Goal: Information Seeking & Learning: Find specific fact

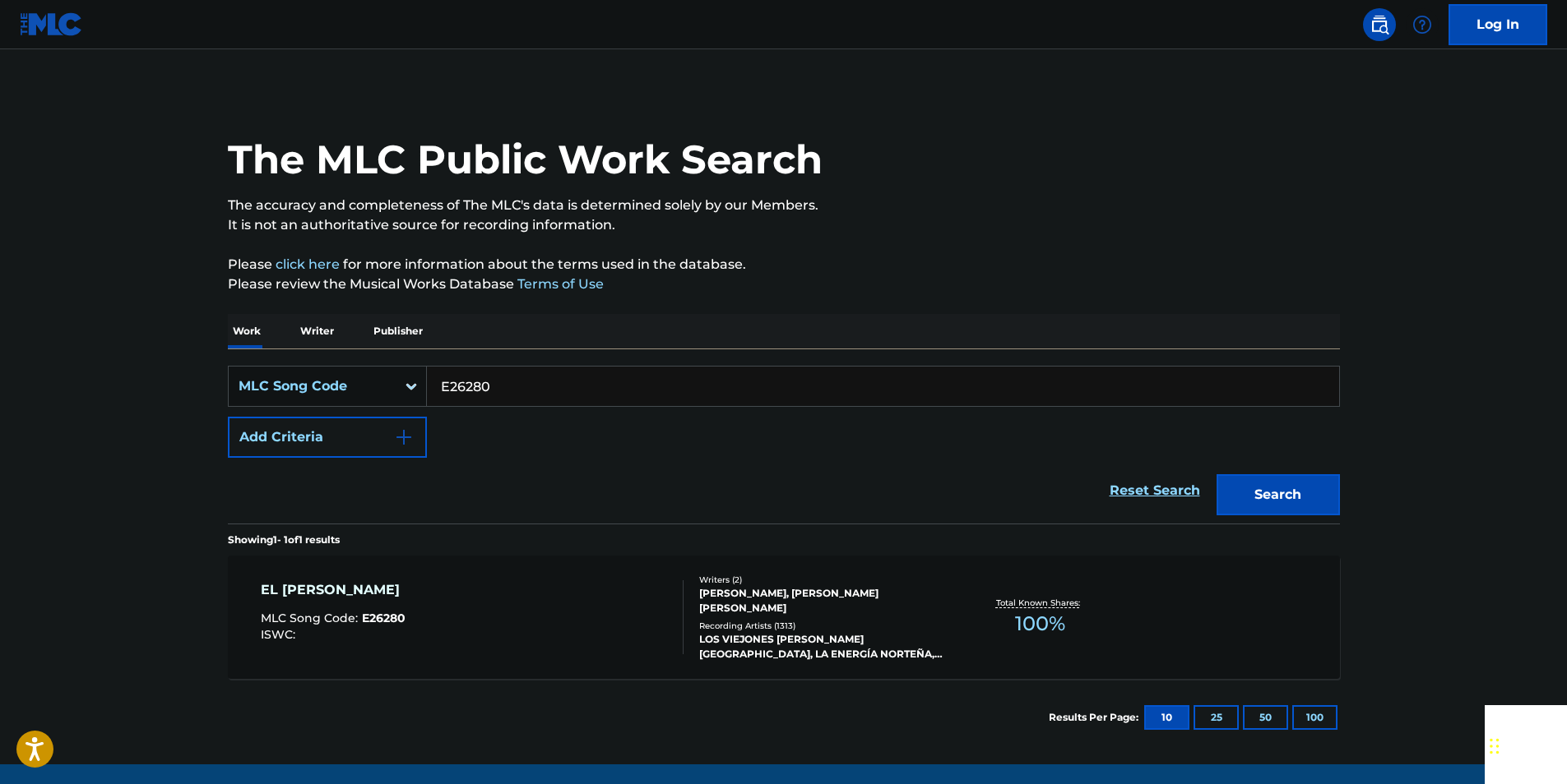
click at [503, 410] on div "SearchWithCriteriae422b74d-9ff2-4f2e-8929-4dad65075f2e MLC Song Code E26280 Add…" at bounding box center [784, 411] width 1112 height 92
click at [502, 392] on input "E26280" at bounding box center [883, 386] width 912 height 39
paste input "M16083"
click at [1316, 494] on button "Search" at bounding box center [1278, 494] width 123 height 41
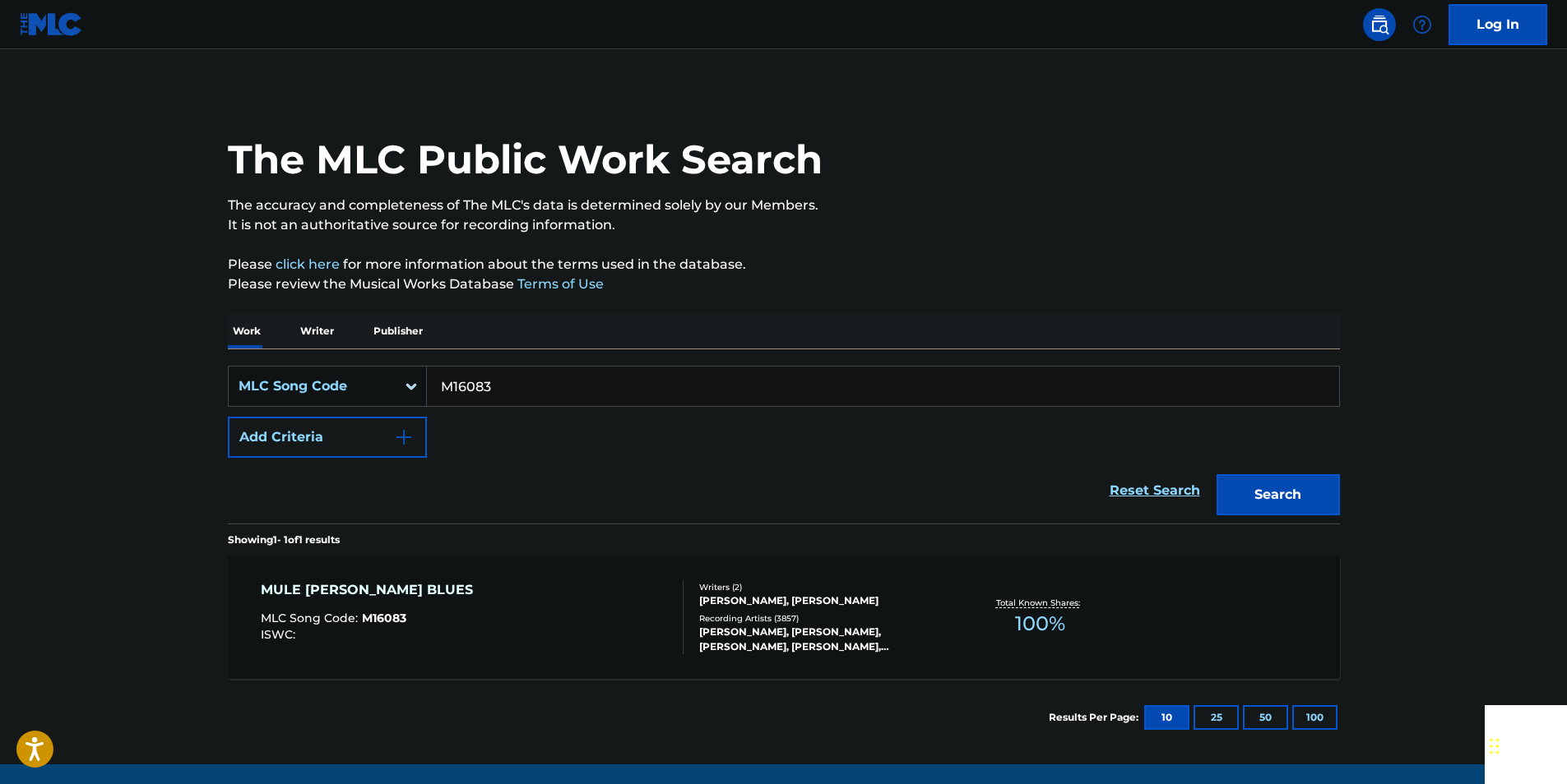
click at [499, 389] on input "M16083" at bounding box center [883, 386] width 912 height 39
paste input "C41647"
click at [1311, 501] on button "Search" at bounding box center [1278, 494] width 123 height 41
click at [502, 392] on input "C41647" at bounding box center [883, 386] width 912 height 39
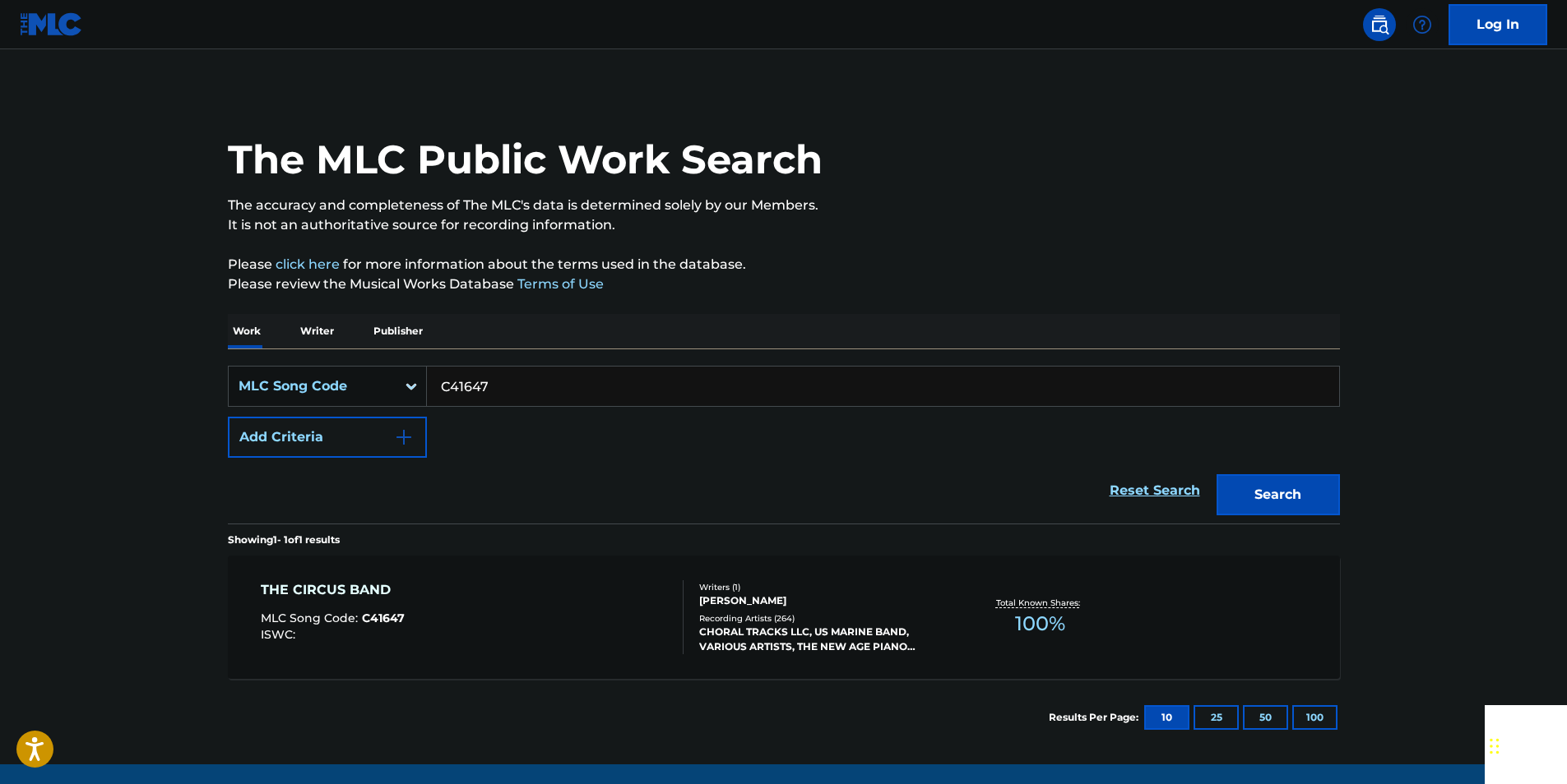
drag, startPoint x: 502, startPoint y: 392, endPoint x: 485, endPoint y: 393, distance: 17.0
click at [498, 393] on input "C41647" at bounding box center [883, 386] width 912 height 39
click at [1272, 494] on button "Search" at bounding box center [1278, 494] width 123 height 41
click at [489, 384] on input "C41647" at bounding box center [883, 386] width 912 height 39
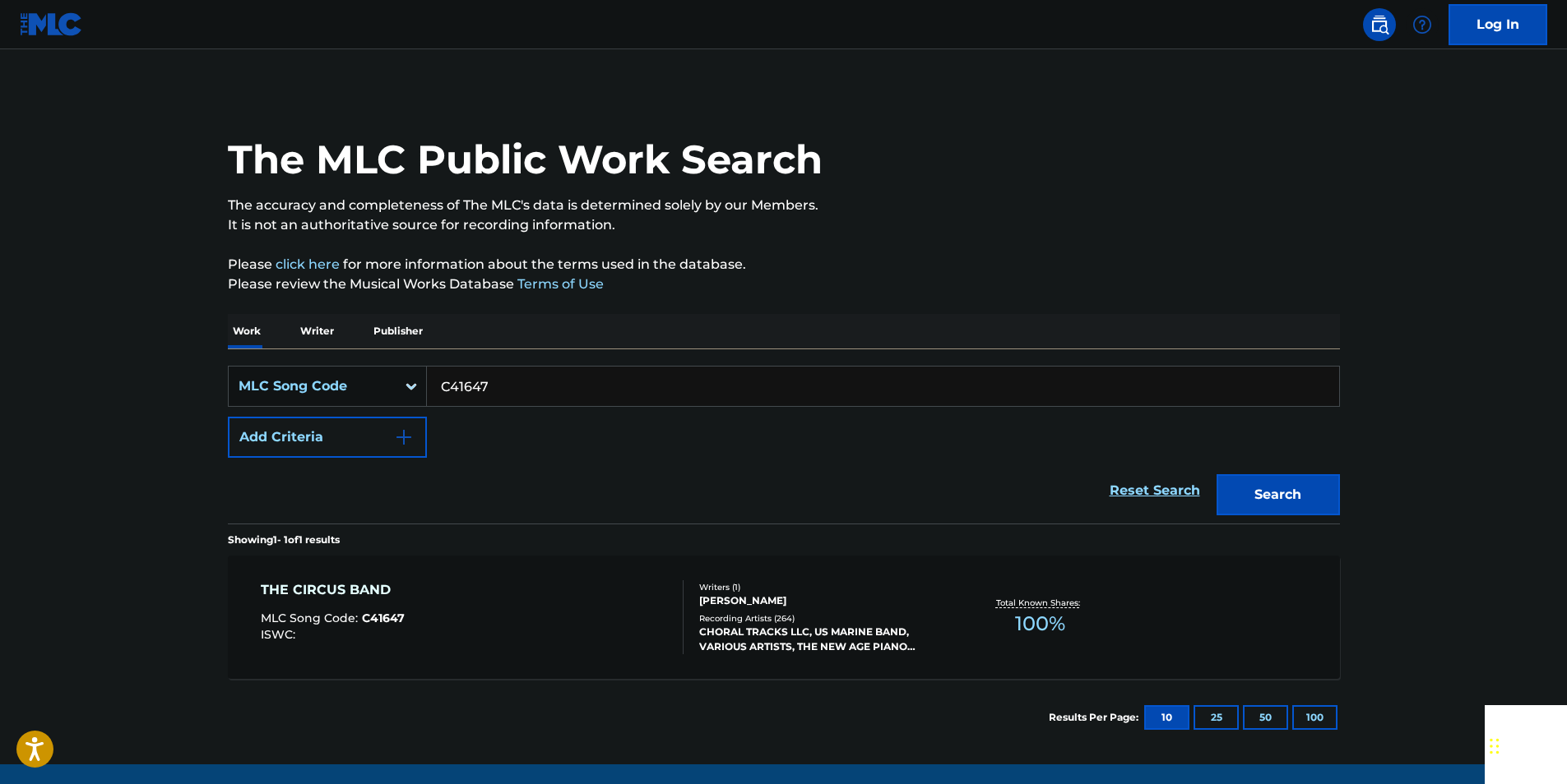
paste input "969369"
type input "969369"
click at [1311, 482] on button "Search" at bounding box center [1278, 494] width 123 height 41
